Goal: Transaction & Acquisition: Obtain resource

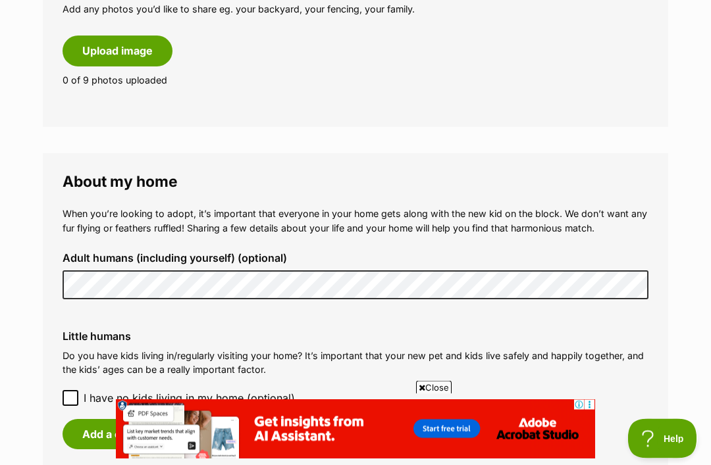
scroll to position [816, 0]
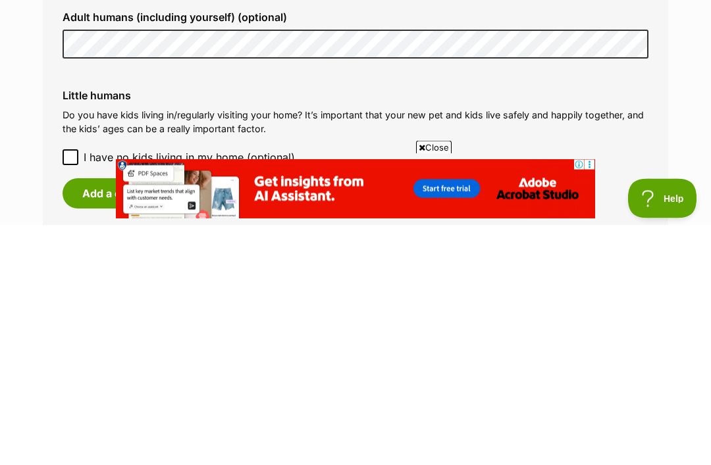
click at [101, 419] on button "Add a child" at bounding box center [111, 434] width 96 height 30
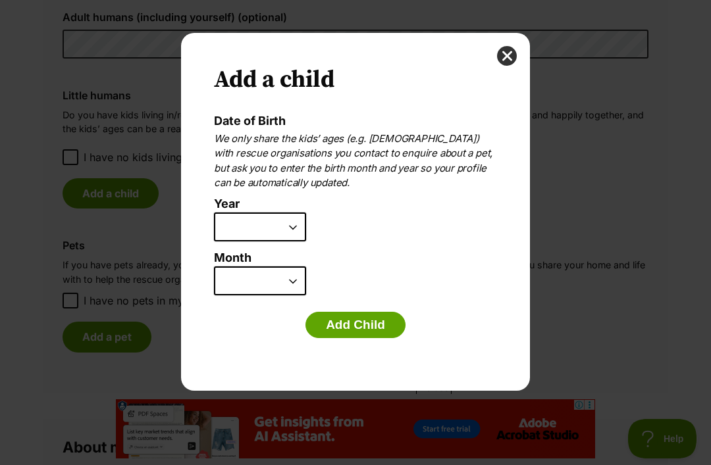
scroll to position [0, 0]
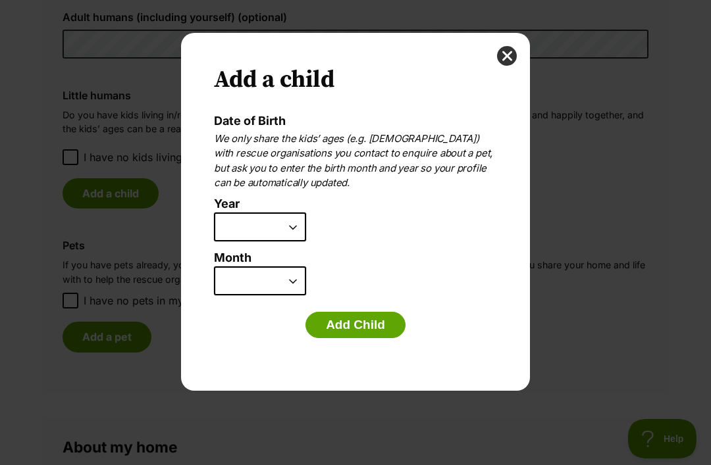
click at [299, 222] on select "2025 2024 2023 2022 2021 2020 2019 2018 2017 2016 2015 2014 2013 2012 2011 2010…" at bounding box center [260, 227] width 92 height 29
click at [289, 226] on select "2025 2024 2023 2022 2021 2020 2019 2018 2017 2016 2015 2014 2013 2012 2011 2010…" at bounding box center [260, 227] width 92 height 29
select select "2012"
click at [290, 275] on select "January February March April May June July August September October November De…" at bounding box center [260, 280] width 92 height 29
select select "4"
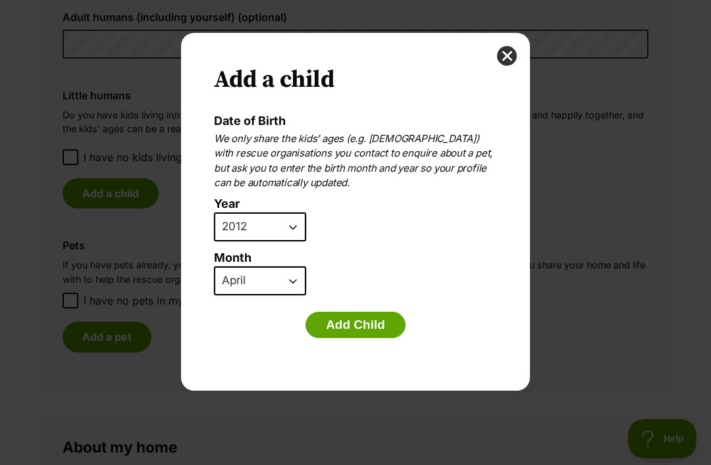
click at [363, 323] on button "Add Child" at bounding box center [355, 325] width 100 height 26
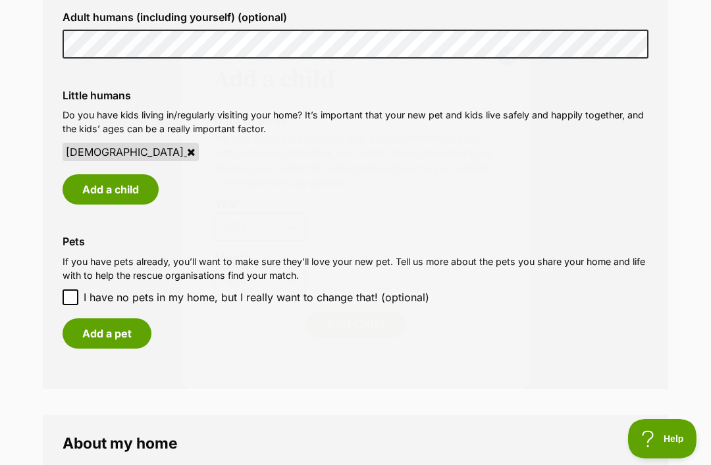
scroll to position [1057, 0]
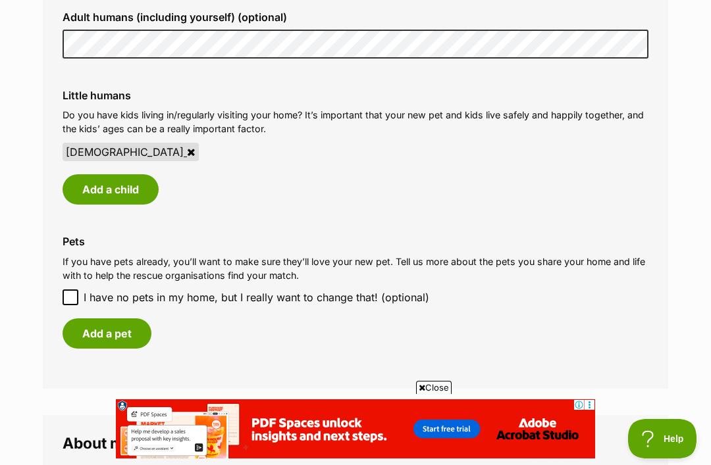
click at [131, 180] on button "Add a child" at bounding box center [111, 189] width 96 height 30
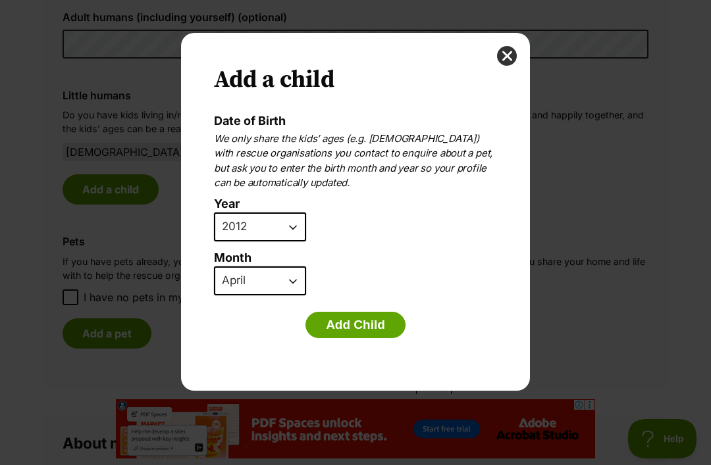
scroll to position [0, 0]
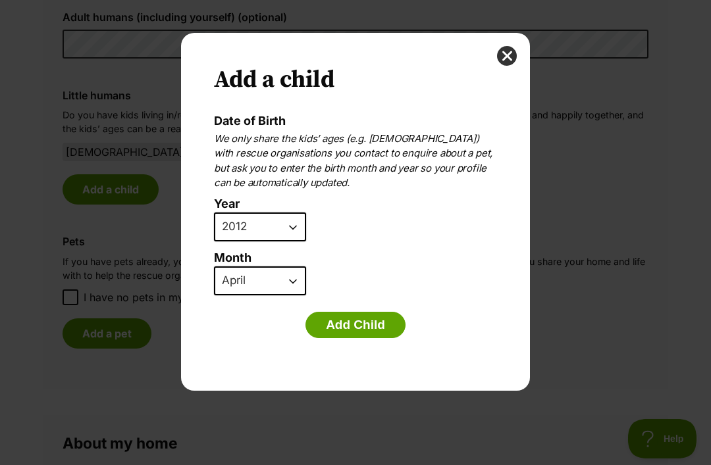
click at [291, 223] on select "2025 2024 2023 2022 2021 2020 2019 2018 2017 2016 2015 2014 2013 2012 2011 2010…" at bounding box center [260, 227] width 92 height 29
select select "2010"
click at [291, 276] on select "January February March April May June July August September October November De…" at bounding box center [260, 280] width 92 height 29
select select "1"
click at [359, 325] on button "Add Child" at bounding box center [355, 325] width 100 height 26
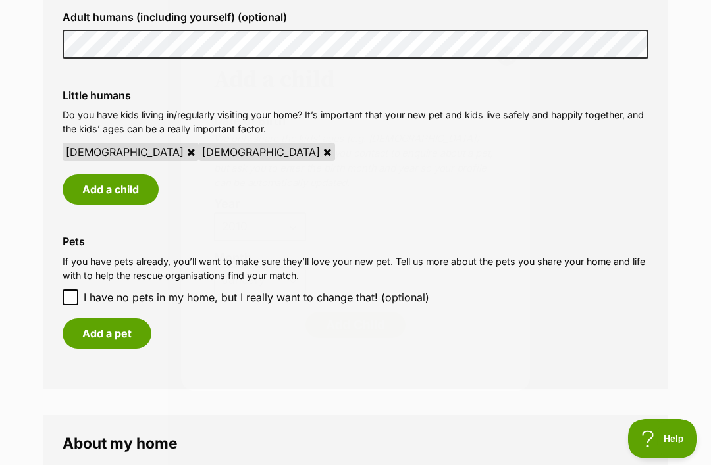
scroll to position [1057, 0]
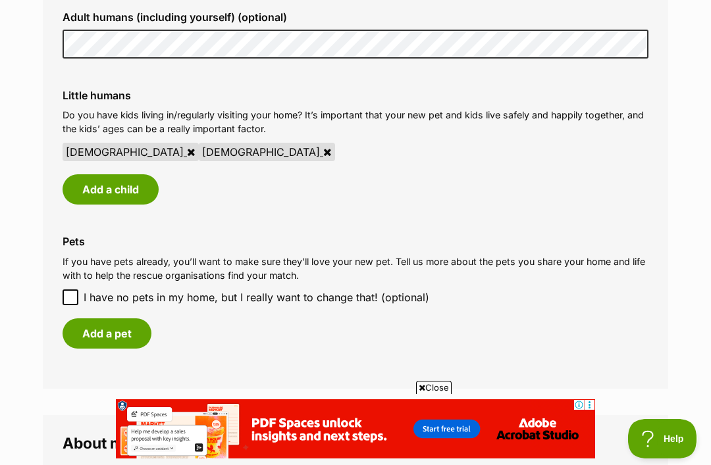
click at [120, 186] on button "Add a child" at bounding box center [111, 189] width 96 height 30
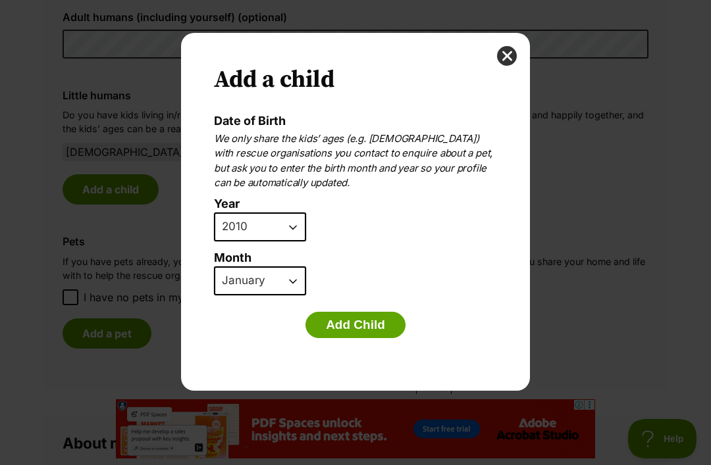
scroll to position [0, 0]
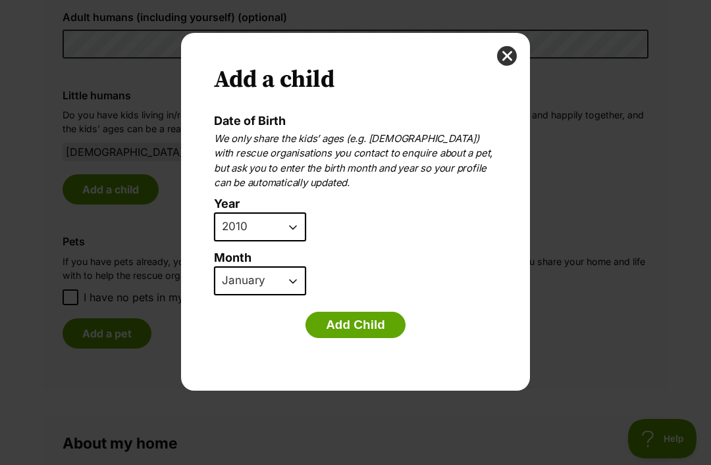
click at [289, 220] on select "2025 2024 2023 2022 2021 2020 2019 2018 2017 2016 2015 2014 2013 2012 2011 2010…" at bounding box center [260, 227] width 92 height 29
select select "2007"
click at [292, 276] on select "January February March April May June July August September October November De…" at bounding box center [260, 280] width 92 height 29
select select "12"
click at [361, 326] on button "Add Child" at bounding box center [355, 325] width 100 height 26
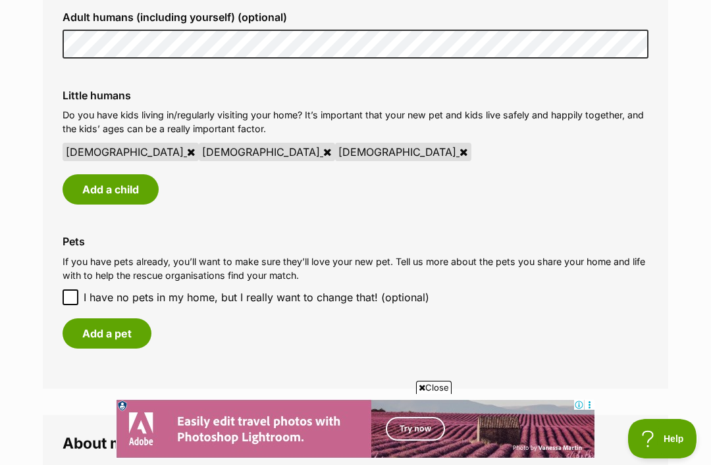
click at [66, 289] on input "I have no pets in my home, but I really want to change that! (optional)" at bounding box center [71, 297] width 16 height 16
checkbox input "true"
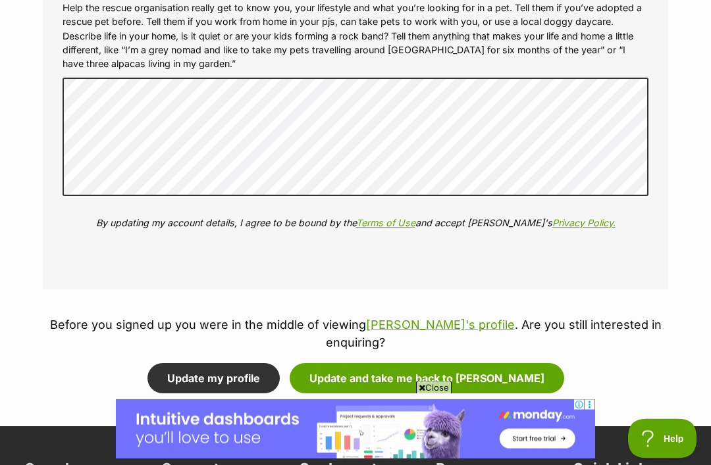
scroll to position [1511, 0]
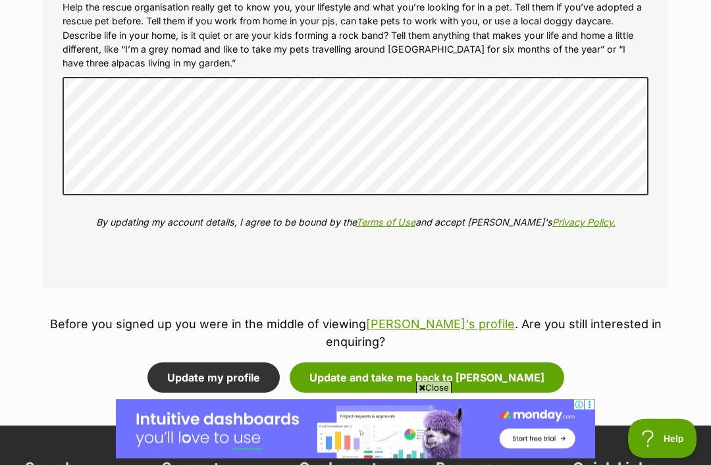
click at [453, 363] on button "Update and take me back to Jerry" at bounding box center [426, 378] width 274 height 30
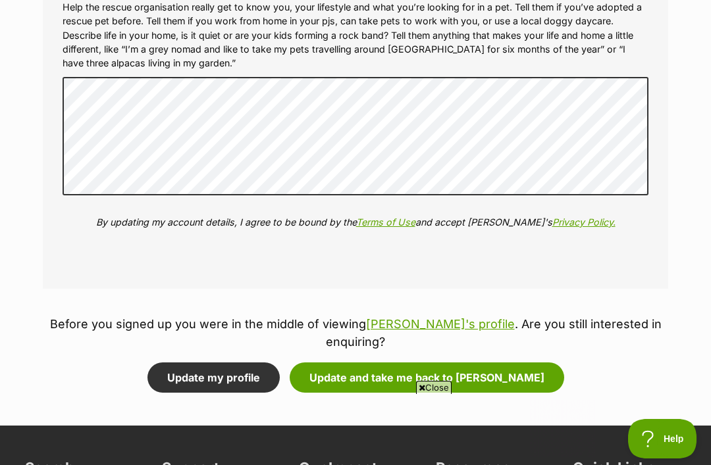
scroll to position [0, 0]
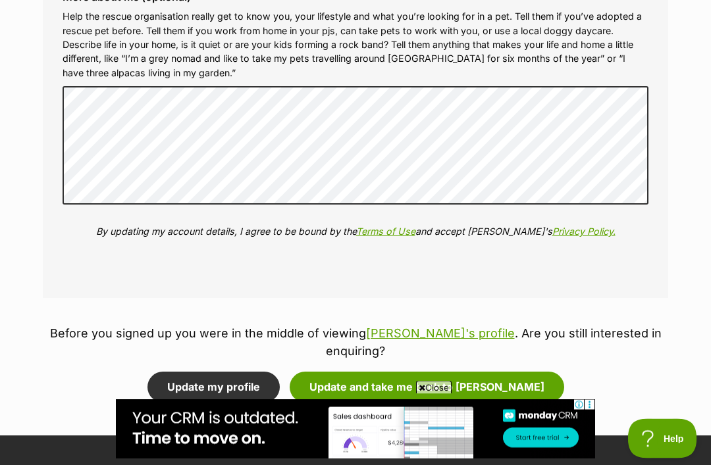
scroll to position [1647, 0]
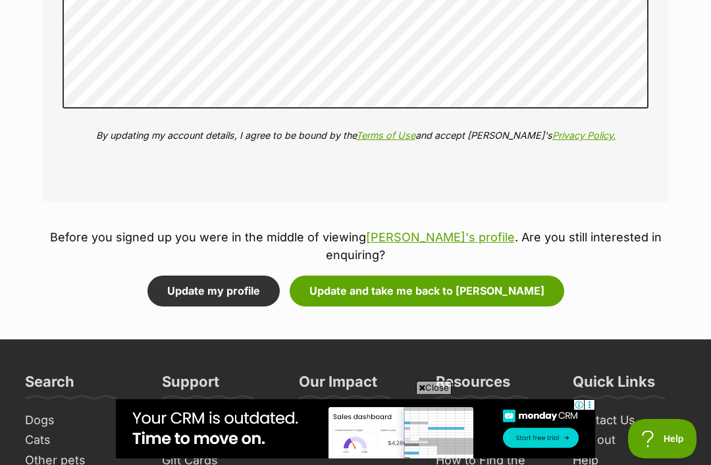
click at [431, 276] on button "Update and take me back to Jerry" at bounding box center [426, 291] width 274 height 30
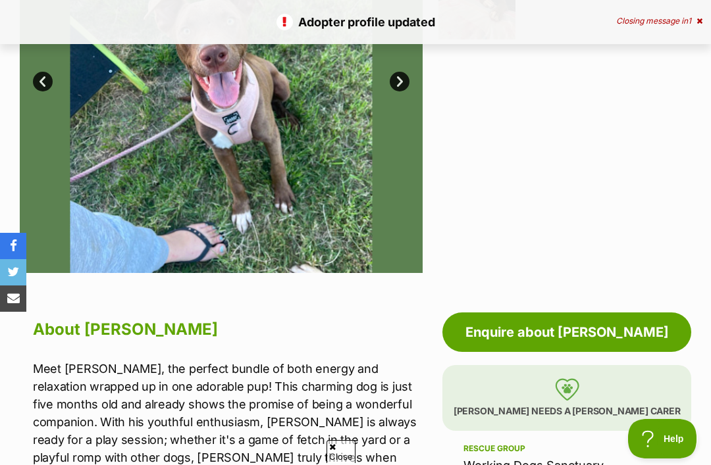
click at [514, 330] on link "Enquire about [PERSON_NAME]" at bounding box center [566, 332] width 249 height 39
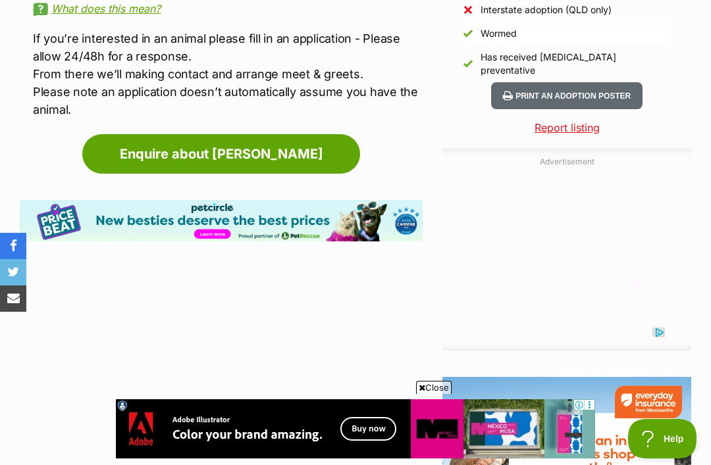
scroll to position [1296, 0]
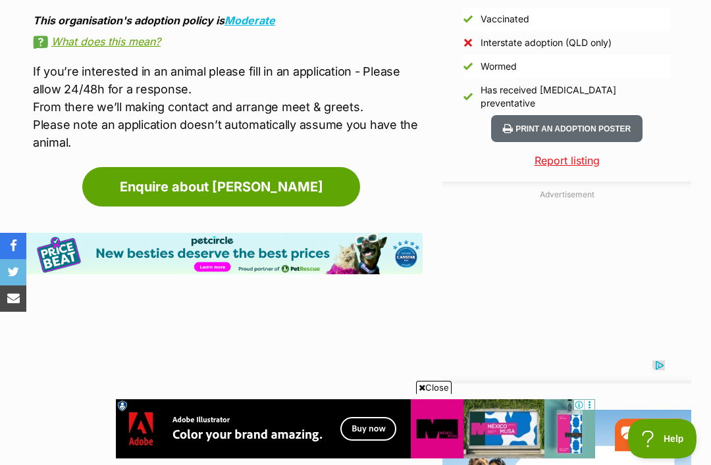
click at [261, 167] on link "Enquire about Jerry" at bounding box center [221, 186] width 278 height 39
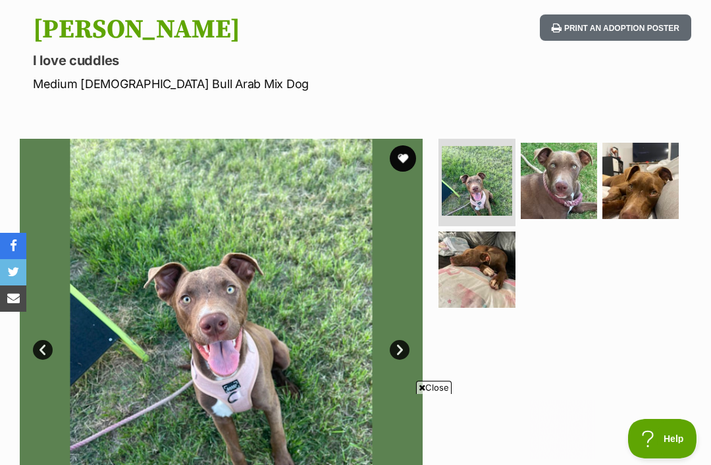
scroll to position [0, 0]
click at [564, 184] on img at bounding box center [558, 181] width 76 height 76
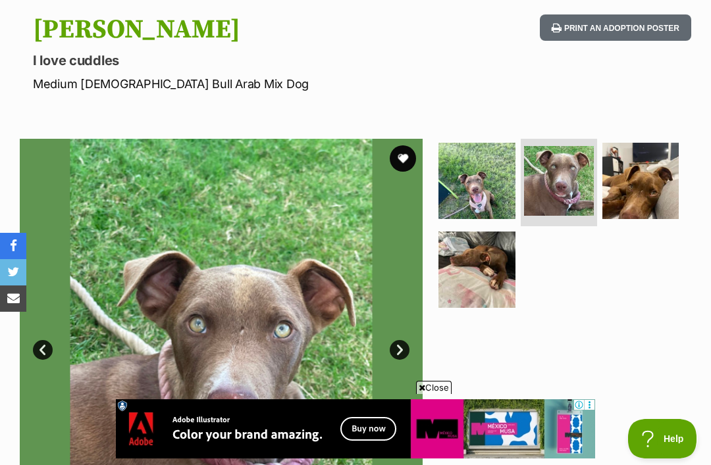
click at [663, 168] on img at bounding box center [640, 181] width 76 height 76
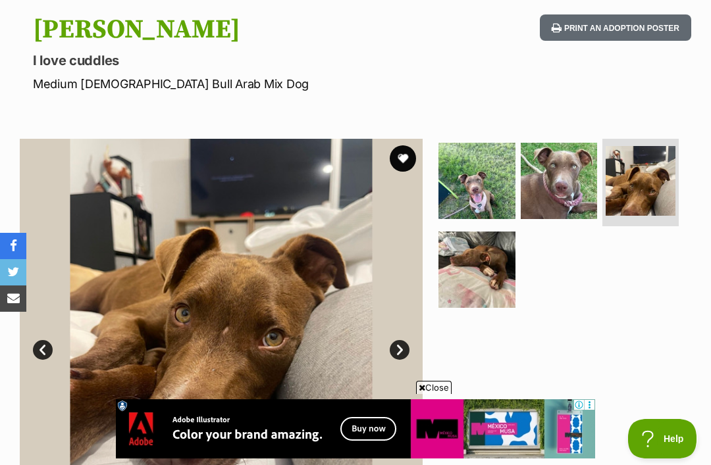
click at [489, 265] on img at bounding box center [476, 270] width 76 height 76
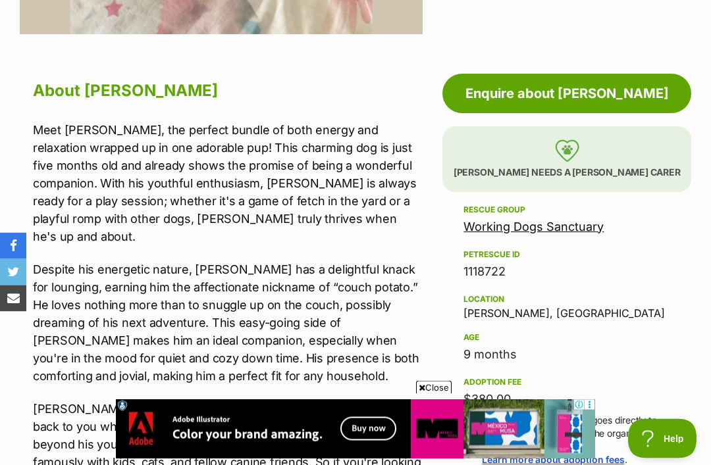
scroll to position [642, 0]
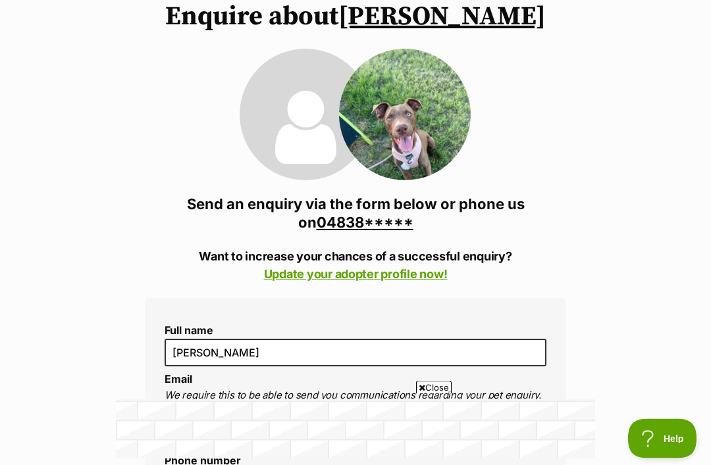
scroll to position [118, 0]
click at [385, 222] on link "04838*****" at bounding box center [364, 222] width 97 height 17
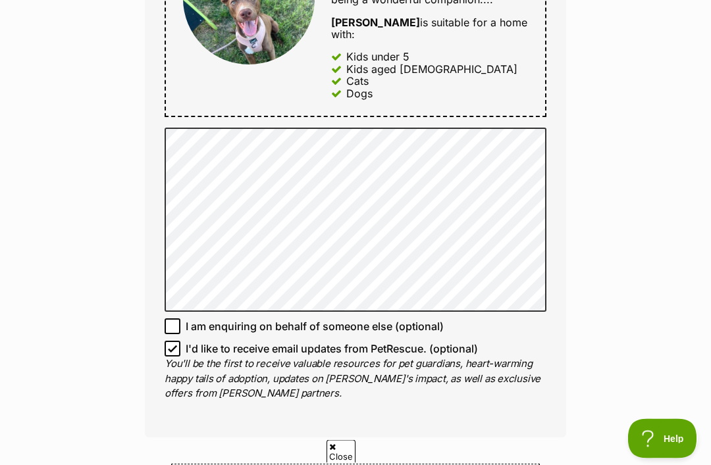
scroll to position [855, 0]
click at [170, 341] on input "I'd like to receive email updates from PetRescue. (optional)" at bounding box center [172, 349] width 16 height 16
checkbox input "false"
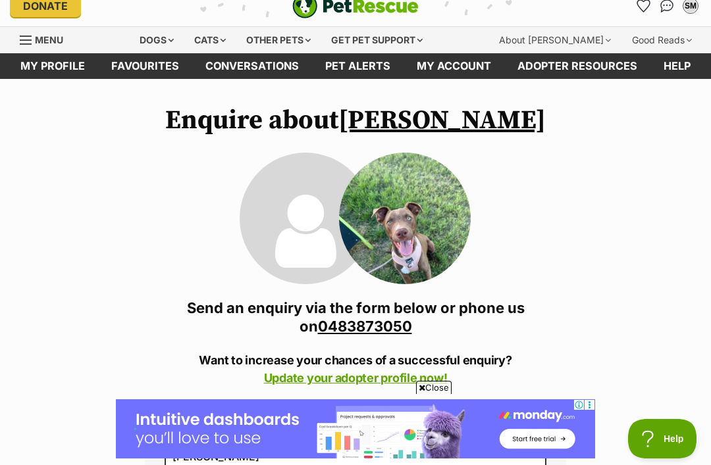
scroll to position [0, 0]
